Goal: Transaction & Acquisition: Purchase product/service

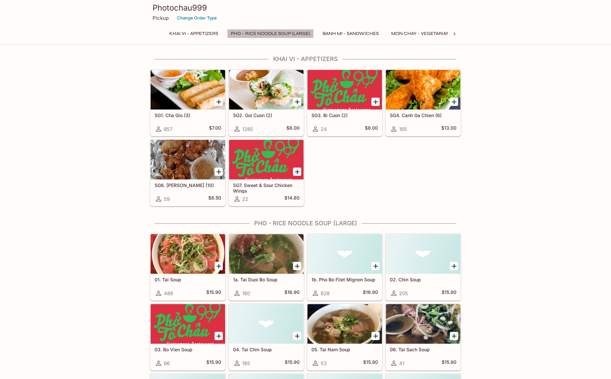
click at [269, 35] on button "Pho - Rice Noodle Soup (Large)" at bounding box center [270, 33] width 87 height 9
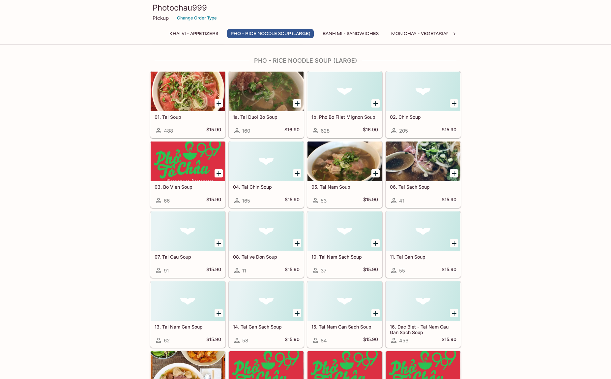
scroll to position [164, 0]
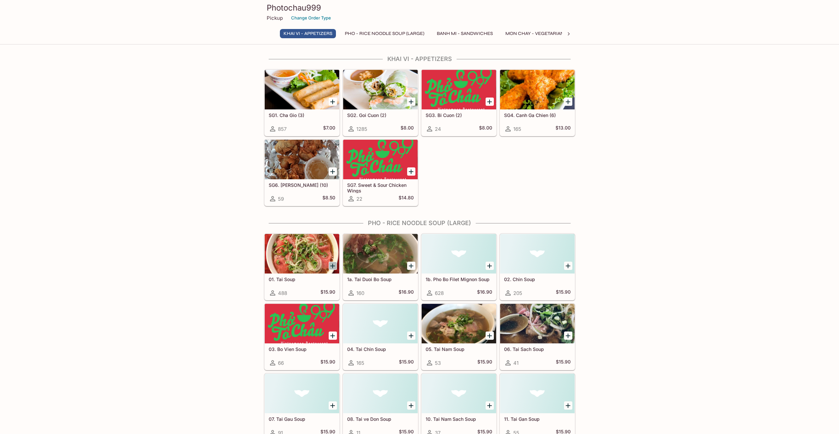
click at [331, 263] on icon "Add 01. Tai Soup" at bounding box center [333, 266] width 8 height 8
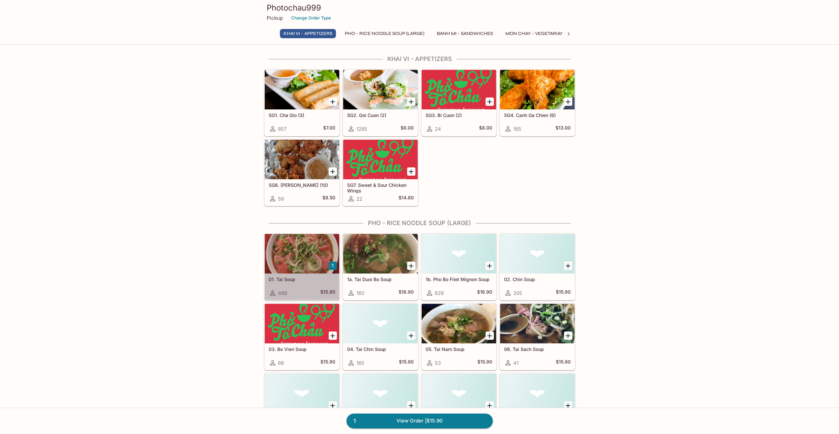
click at [294, 258] on div at bounding box center [302, 254] width 75 height 40
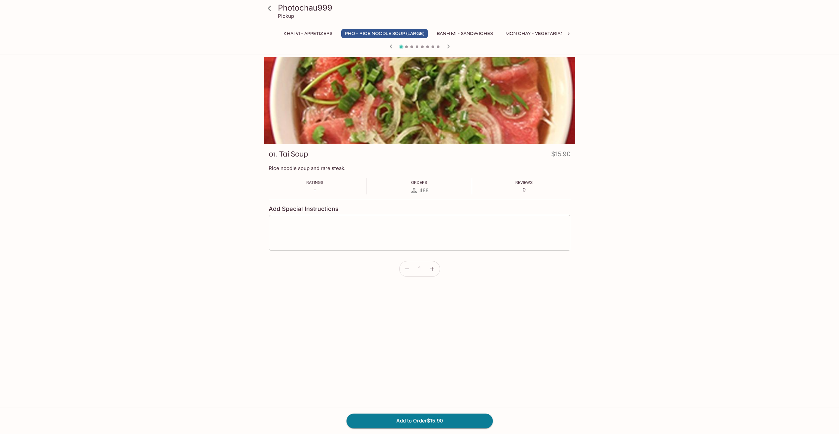
drag, startPoint x: 284, startPoint y: 254, endPoint x: 286, endPoint y: 249, distance: 5.6
